Goal: Information Seeking & Learning: Learn about a topic

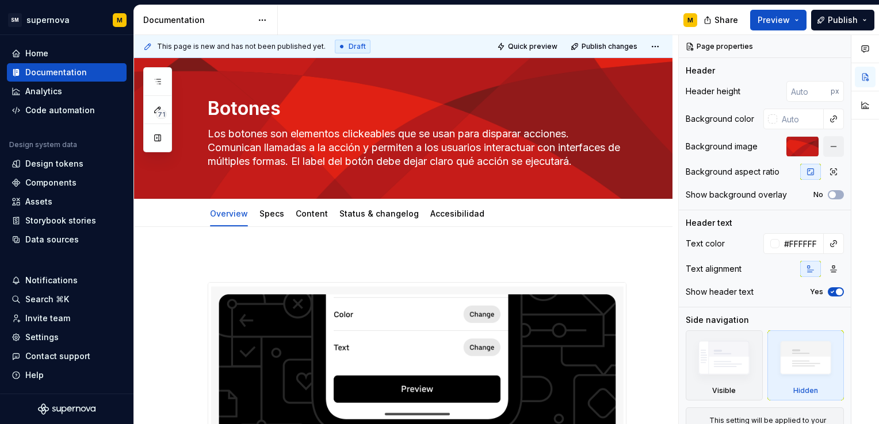
drag, startPoint x: 9, startPoint y: 144, endPoint x: 81, endPoint y: 146, distance: 71.4
click at [81, 146] on div "Design system data" at bounding box center [67, 147] width 120 height 14
drag, startPoint x: 81, startPoint y: 146, endPoint x: 38, endPoint y: 144, distance: 42.6
click at [38, 144] on div "Design system data" at bounding box center [43, 144] width 68 height 9
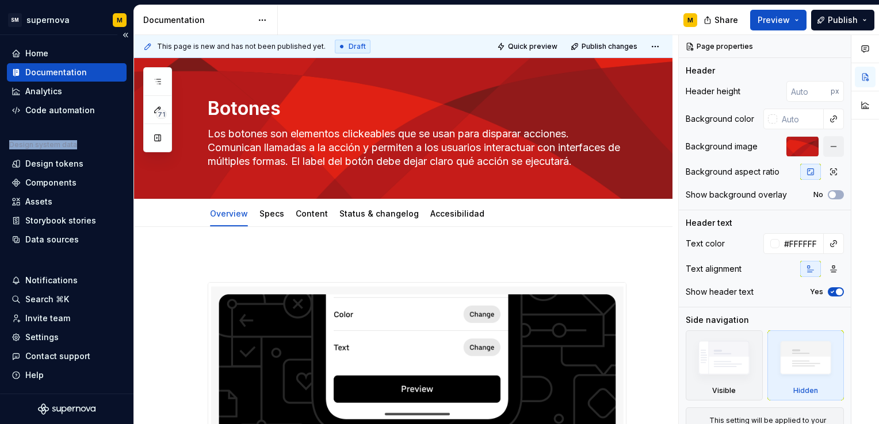
click at [38, 144] on div "Design system data" at bounding box center [43, 144] width 68 height 9
click at [18, 127] on div "Home Documentation Analytics Code automation Design system data Design tokens C…" at bounding box center [67, 146] width 120 height 205
drag, startPoint x: 9, startPoint y: 144, endPoint x: 79, endPoint y: 152, distance: 70.6
click at [79, 152] on div "Design system data" at bounding box center [67, 147] width 120 height 14
drag, startPoint x: 79, startPoint y: 152, endPoint x: 46, endPoint y: 146, distance: 34.0
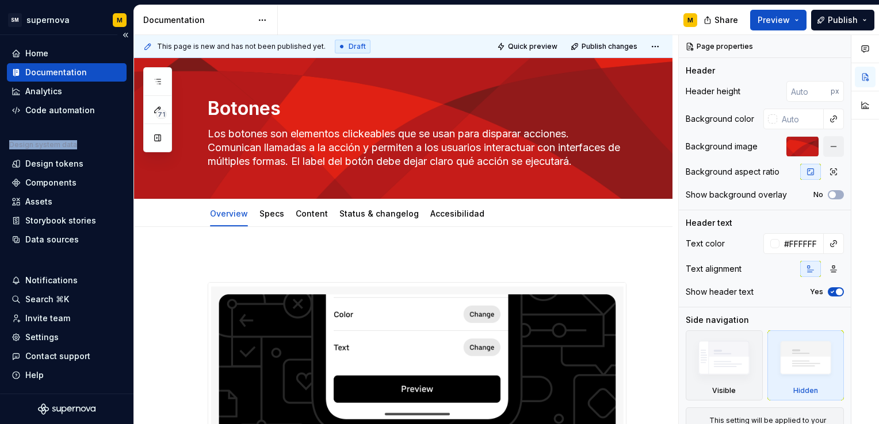
click at [46, 146] on div "Design system data" at bounding box center [43, 144] width 68 height 9
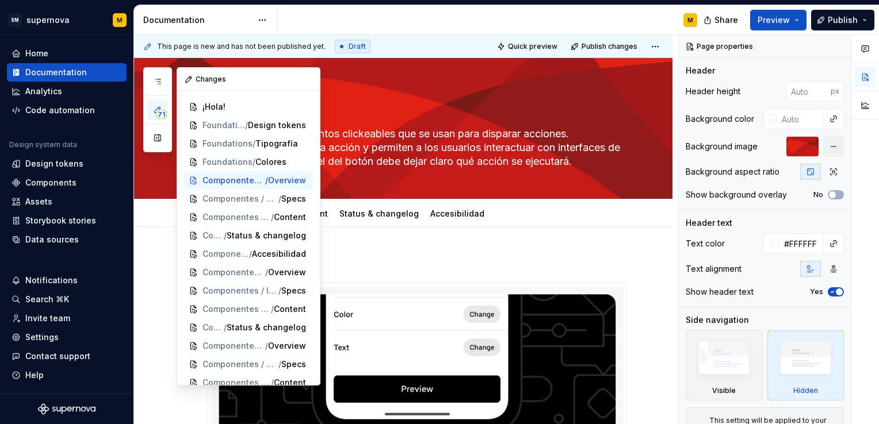
click at [152, 217] on div "71 Pages Add Accessibility guide for tree Page tree. Navigate the tree with the…" at bounding box center [231, 226] width 177 height 319
click at [161, 252] on div "71 Pages Add Accessibility guide for tree Page tree. Navigate the tree with the…" at bounding box center [231, 226] width 177 height 319
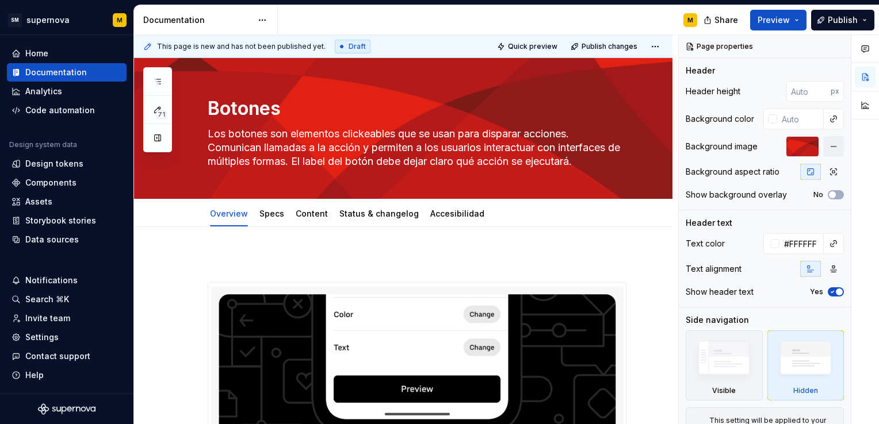
click at [45, 0] on div "SM supernova M Home Documentation Analytics Code automation Design system data …" at bounding box center [439, 212] width 879 height 424
type textarea "*"
